Goal: Check status: Check status

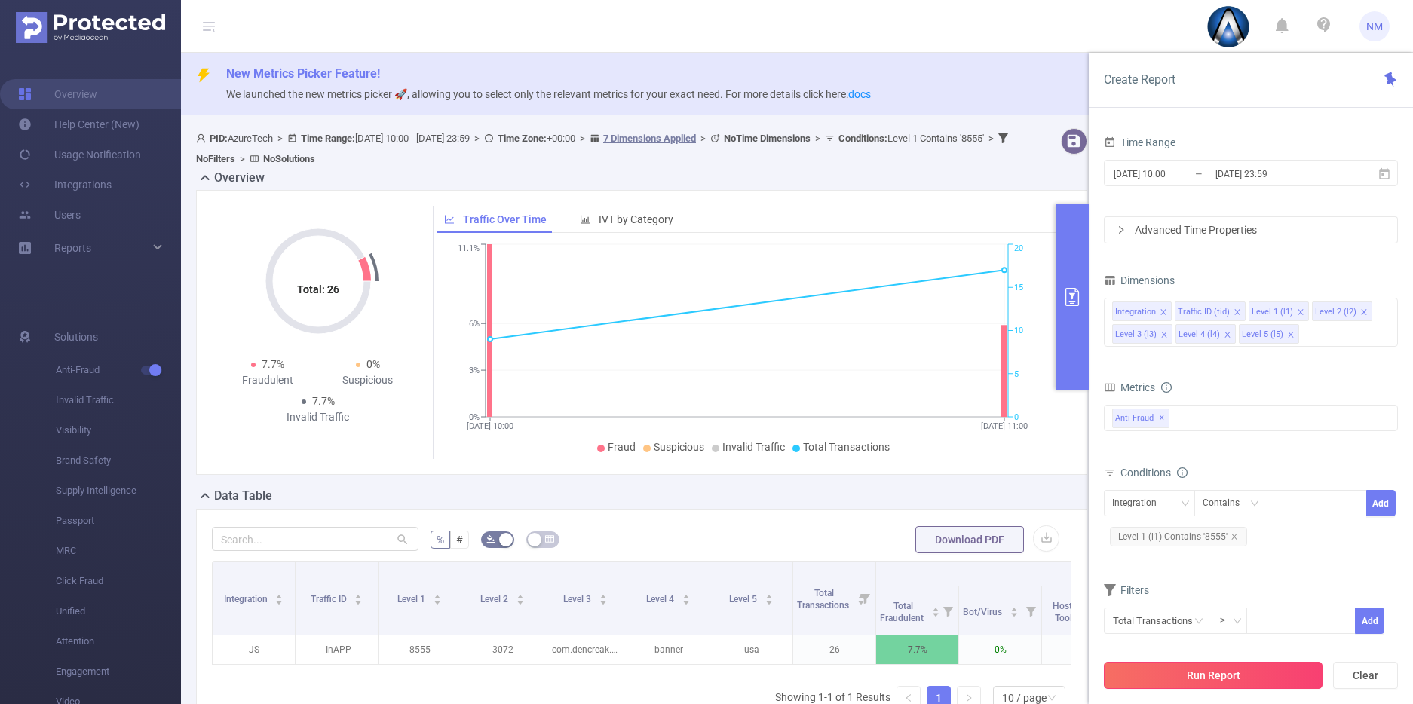
scroll to position [0, 80]
click at [1243, 673] on button "Run Report" at bounding box center [1213, 675] width 219 height 27
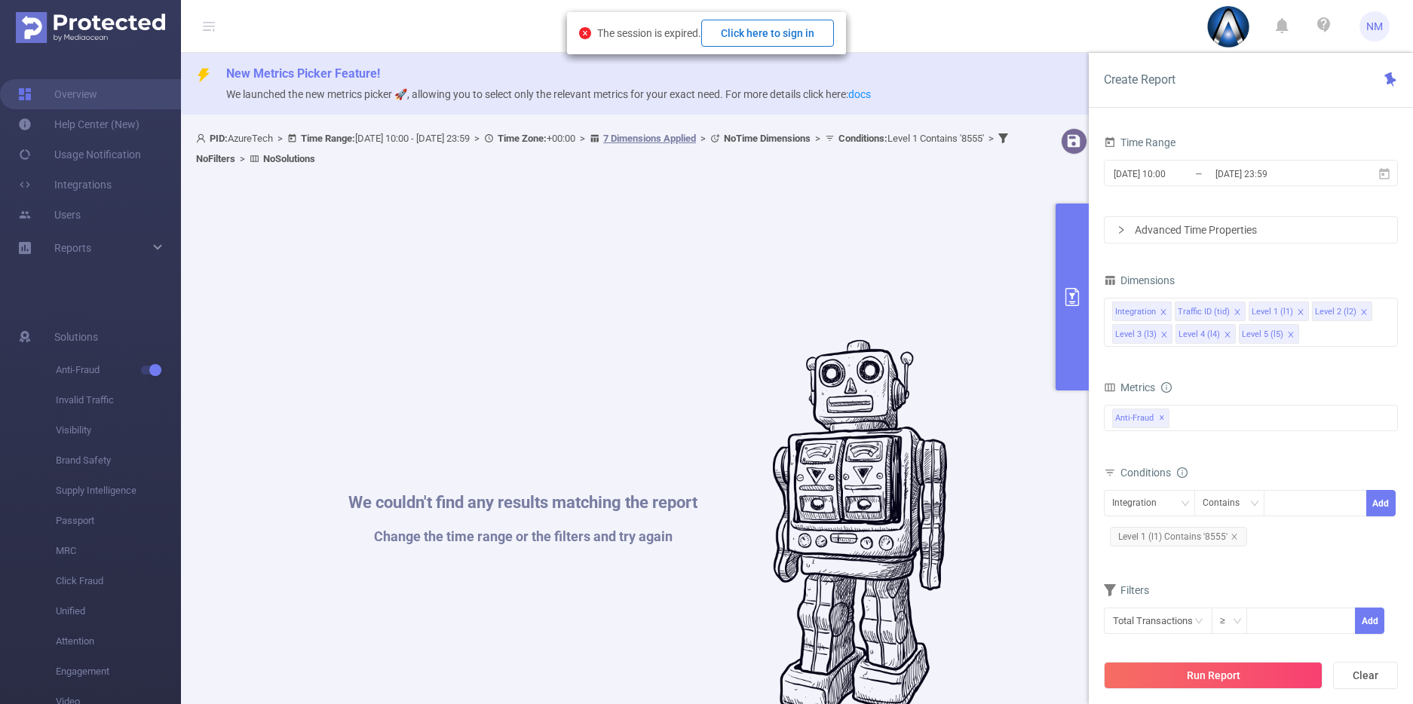
click at [750, 21] on button "Click here to sign in" at bounding box center [767, 33] width 133 height 27
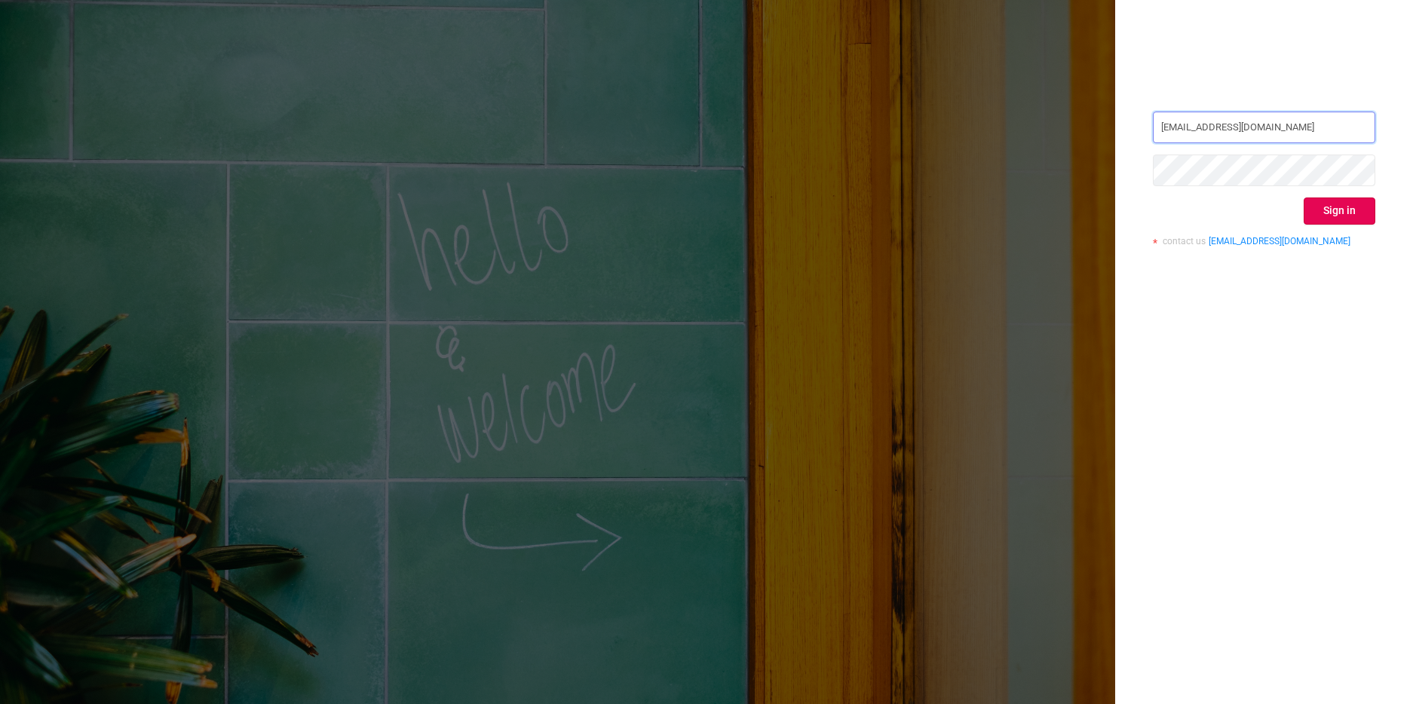
click at [1265, 120] on input "z.jun_jie@163.com" at bounding box center [1264, 128] width 222 height 32
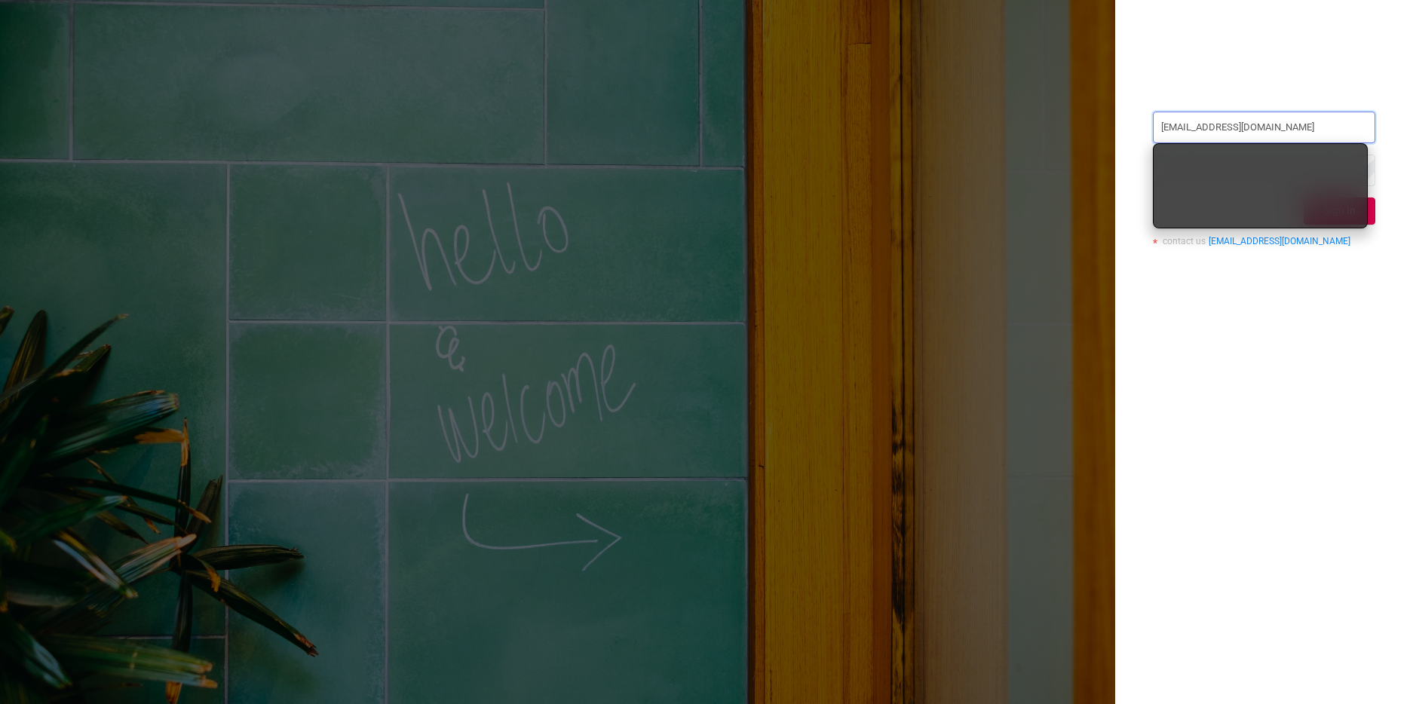
type input "nathan@azuretech.io"
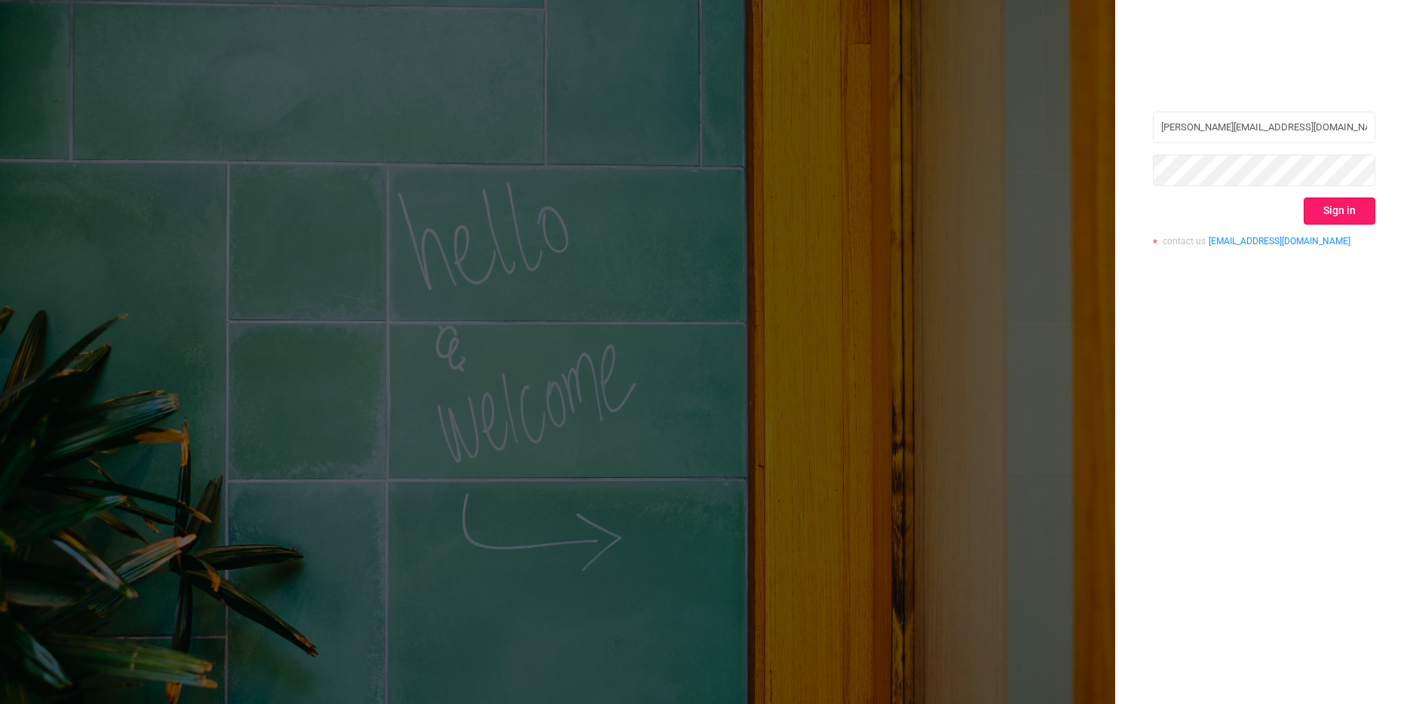
click at [1328, 202] on button "Sign in" at bounding box center [1340, 211] width 72 height 27
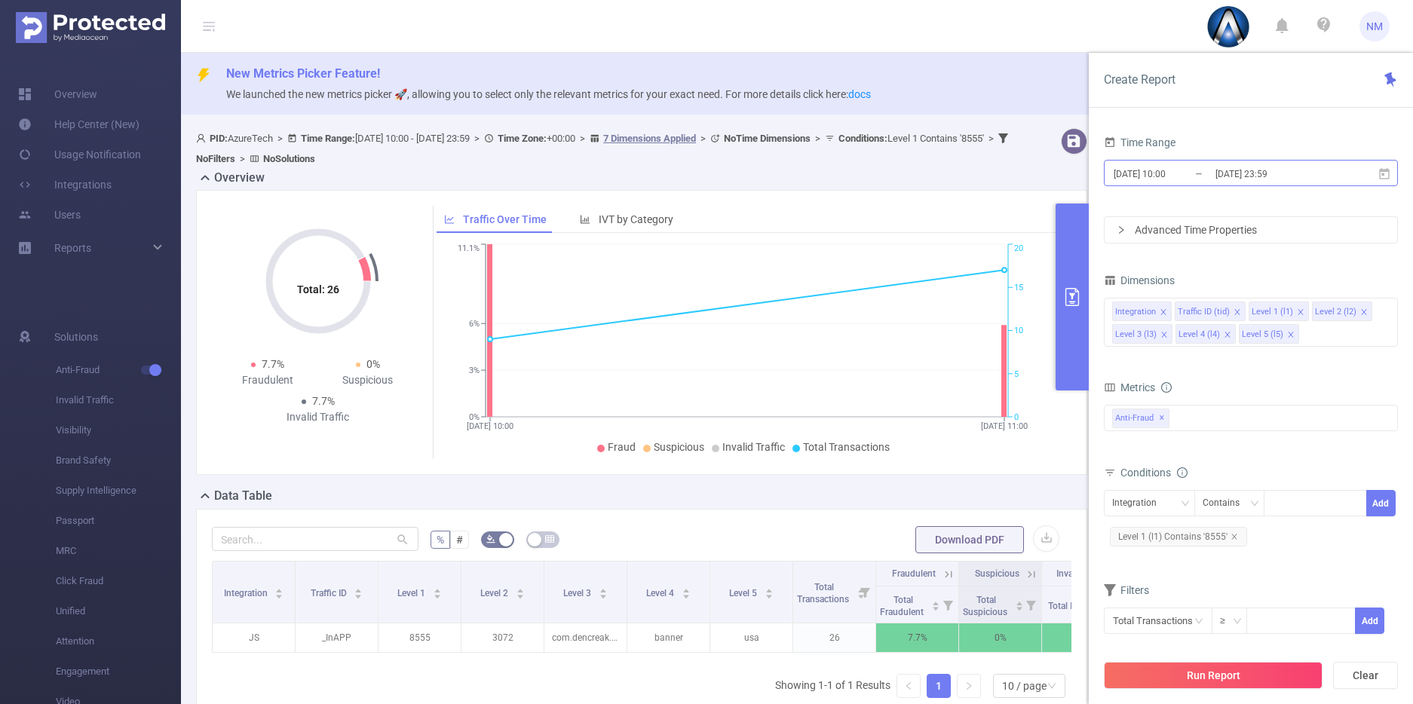
click at [1192, 178] on input "[DATE] 10:00" at bounding box center [1173, 174] width 122 height 20
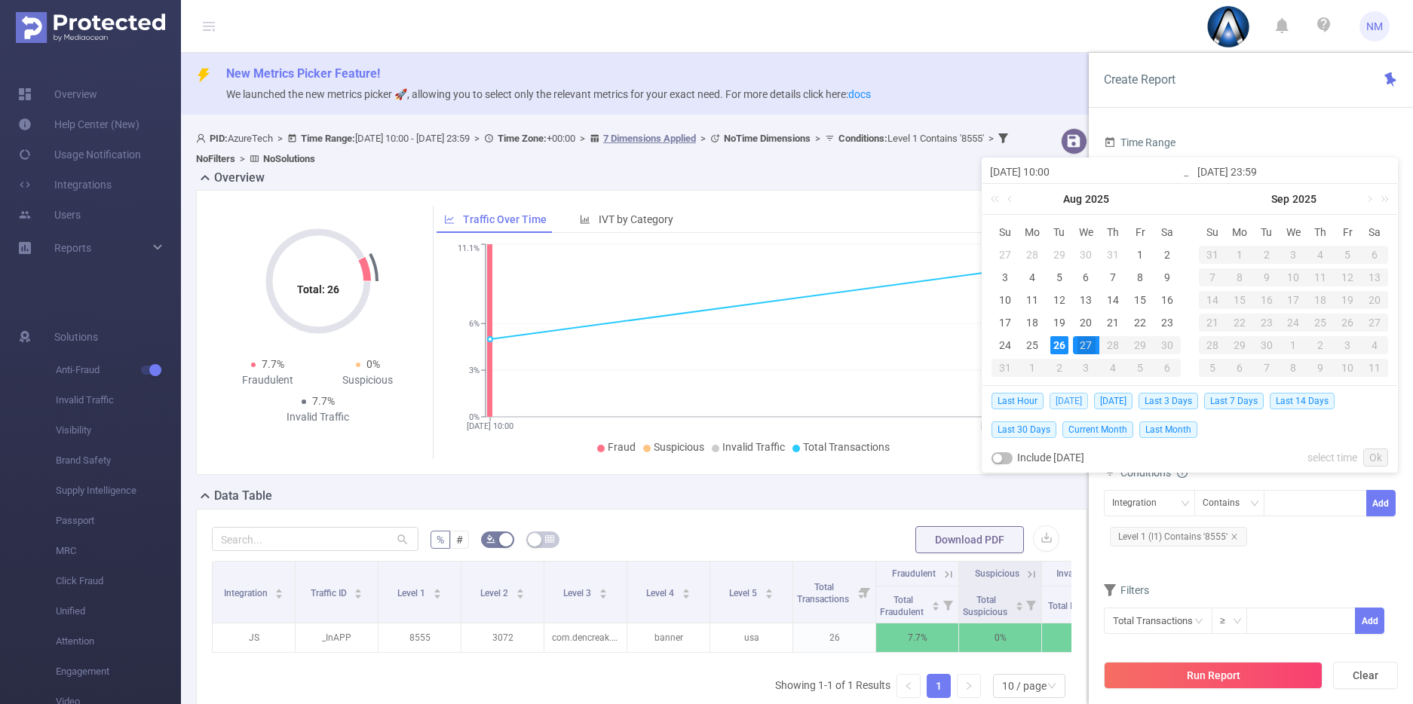
click at [1059, 401] on span "Today" at bounding box center [1069, 401] width 38 height 17
type input "2025-08-26 00:00"
type input "2025-08-26 23:59"
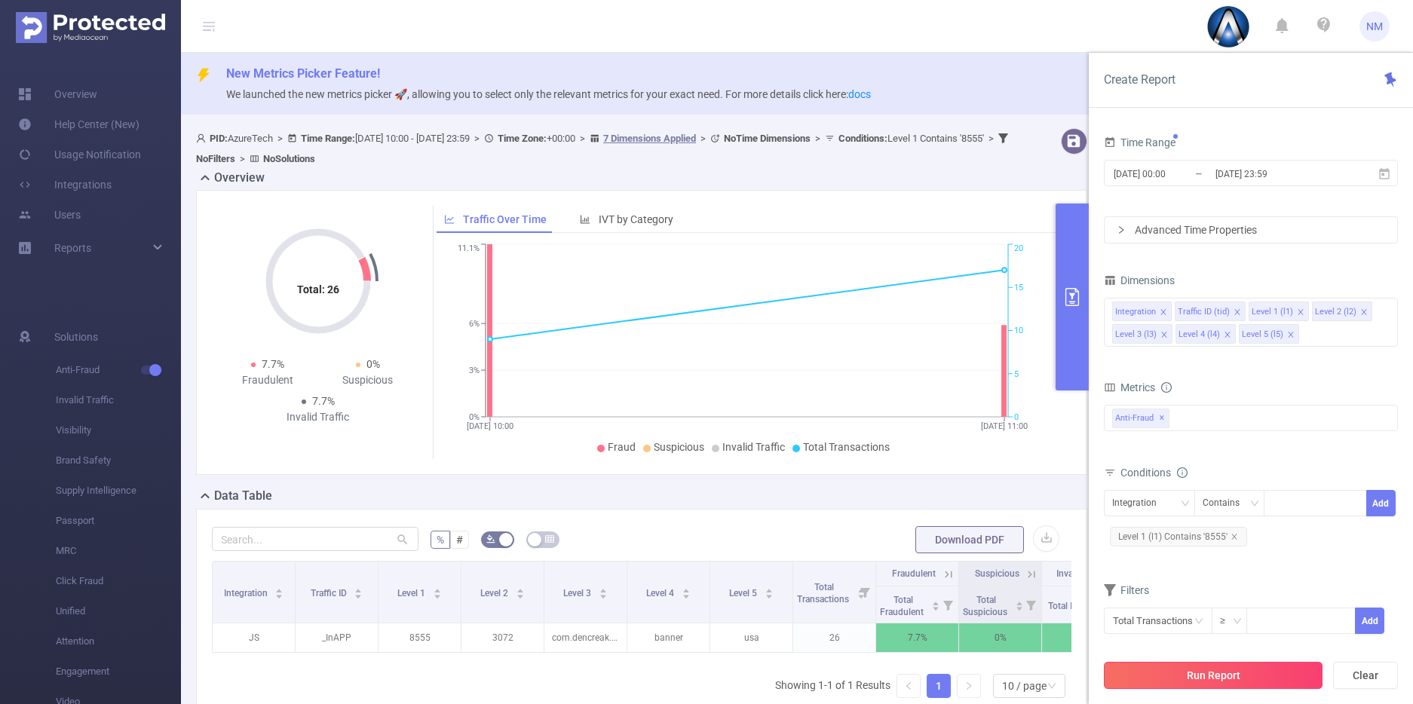
click at [1173, 669] on button "Run Report" at bounding box center [1213, 675] width 219 height 27
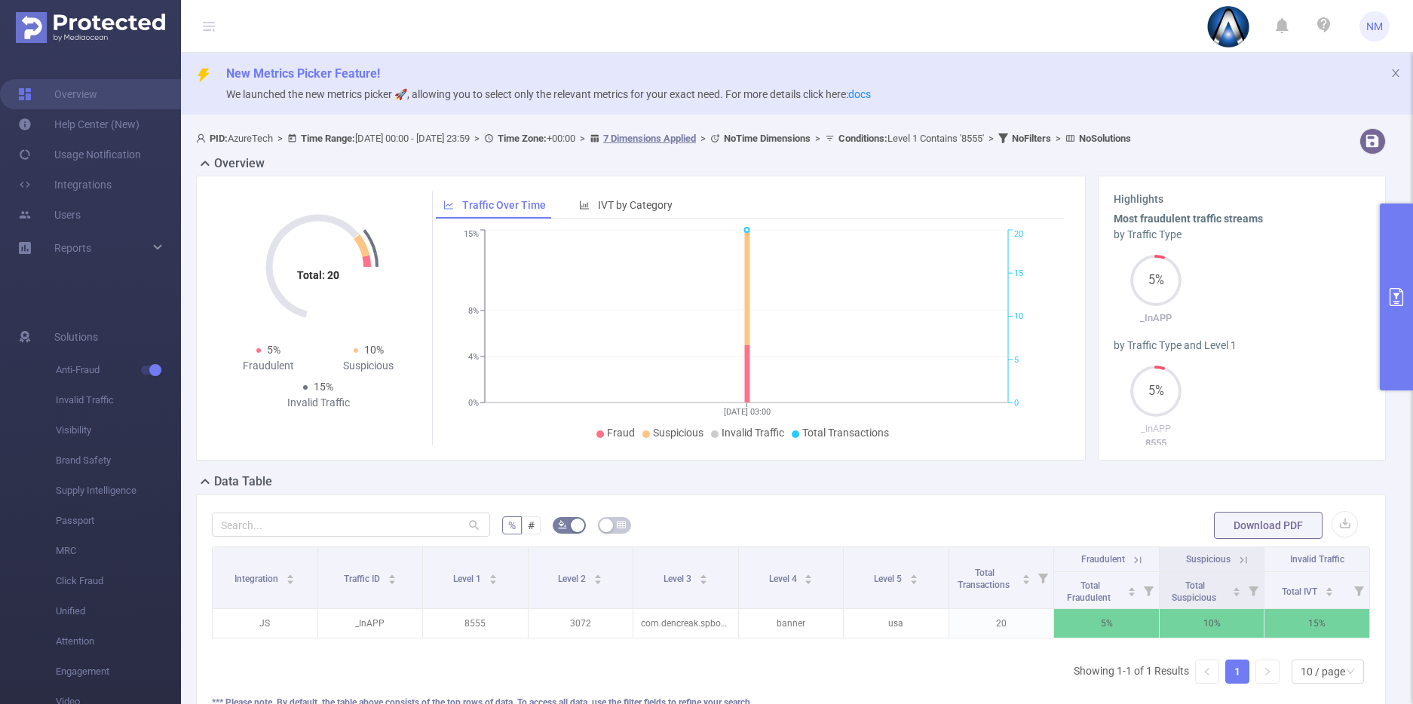
click at [1232, 552] on icon at bounding box center [1241, 559] width 18 height 15
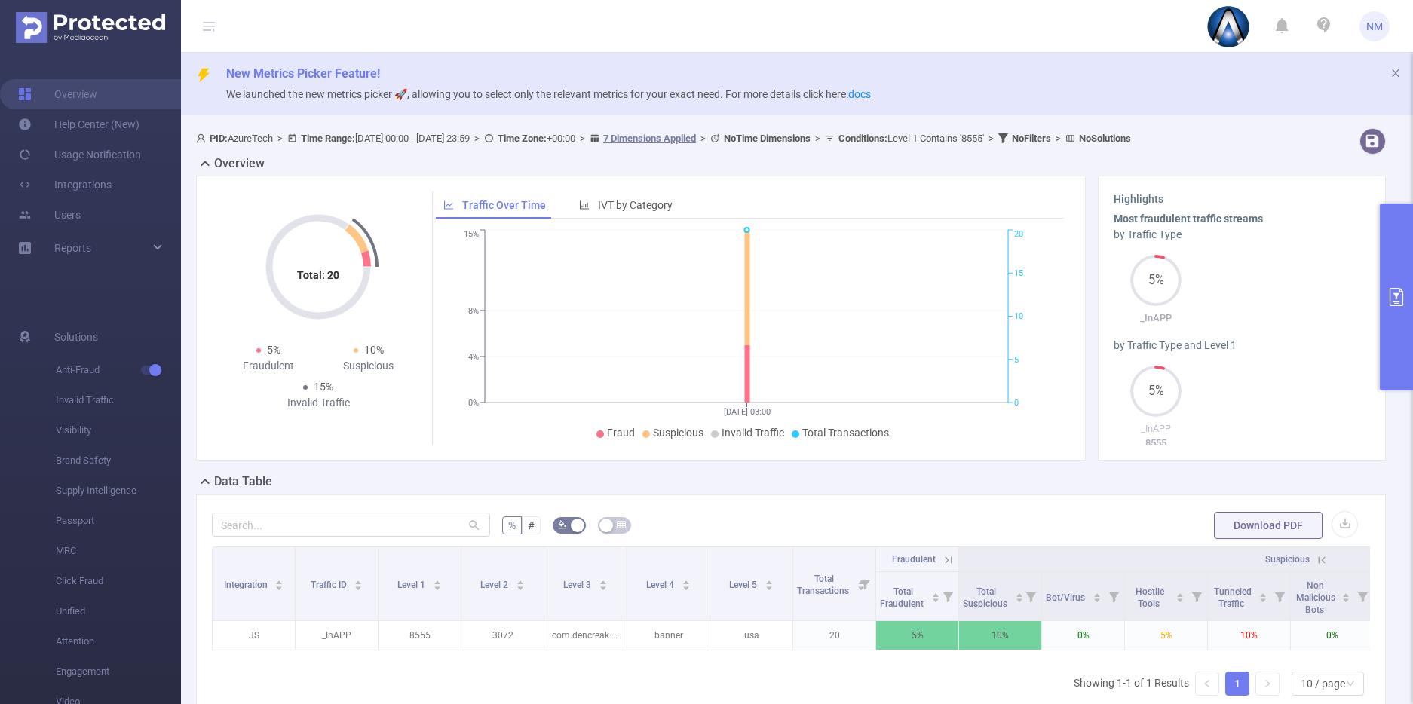
click at [945, 555] on icon at bounding box center [949, 561] width 14 height 14
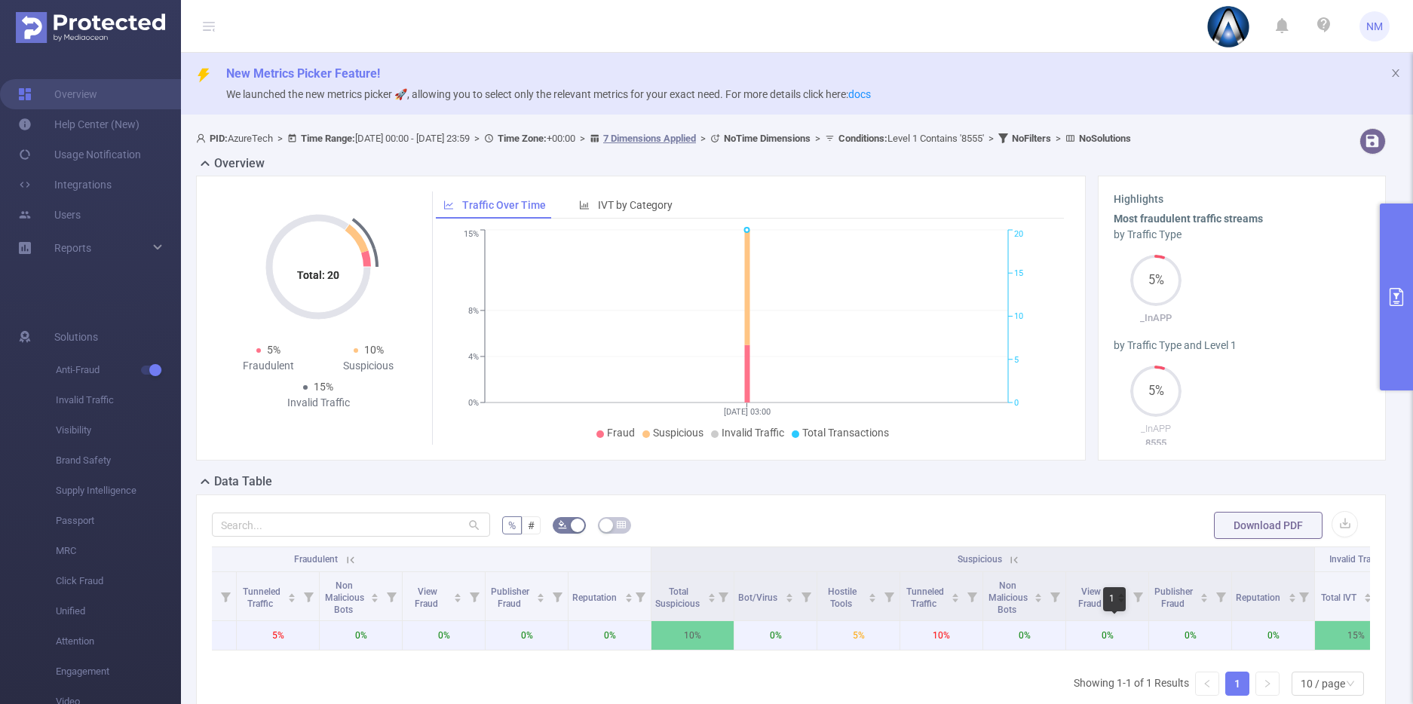
scroll to position [0, 931]
